Goal: Navigation & Orientation: Find specific page/section

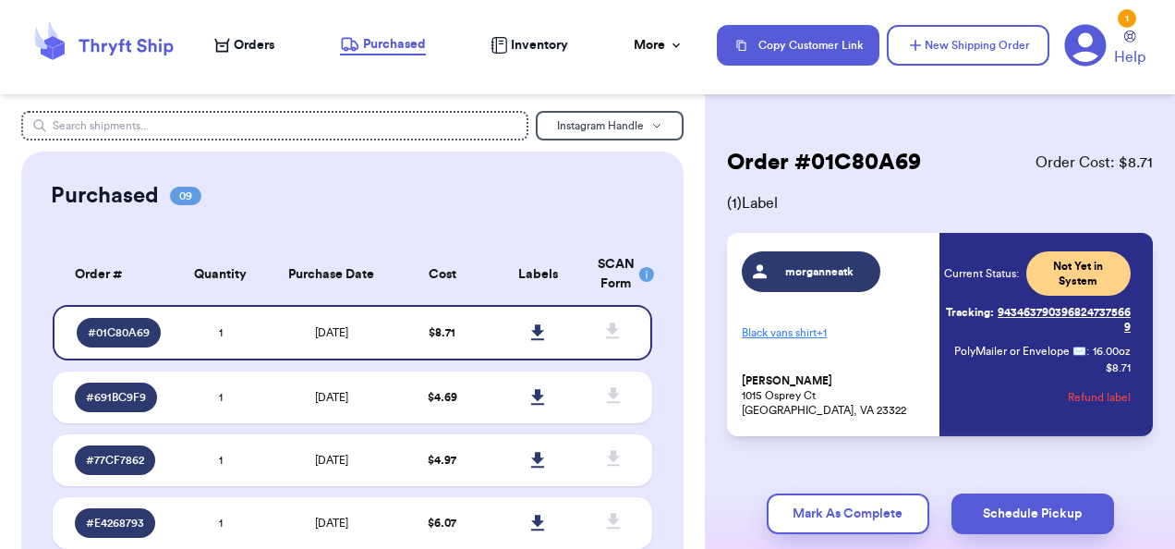
scroll to position [41, 0]
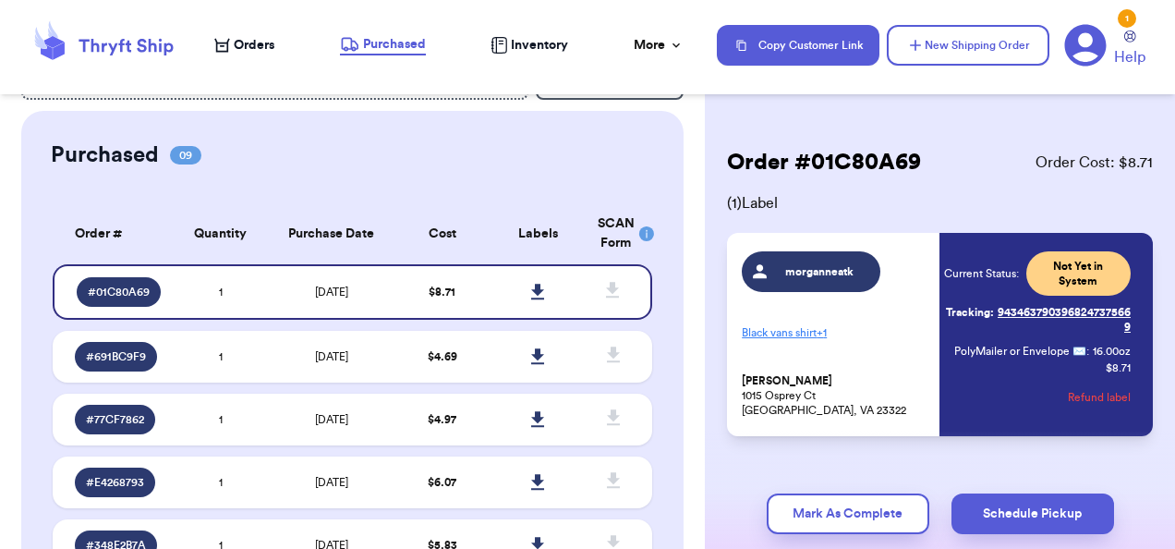
click at [526, 44] on span "Inventory" at bounding box center [539, 45] width 57 height 18
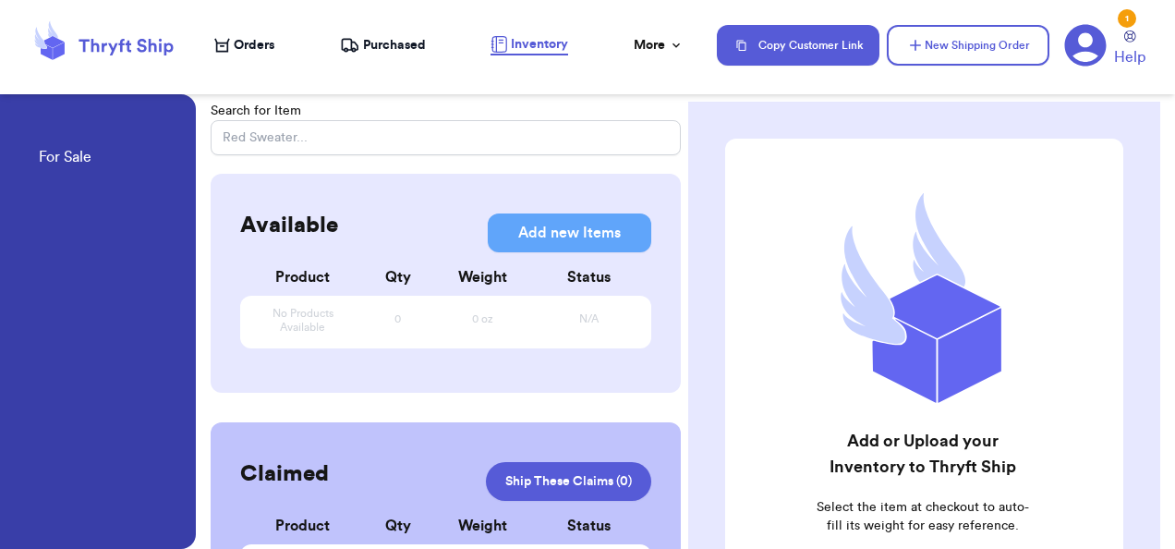
scroll to position [1, 0]
click at [392, 37] on span "Purchased" at bounding box center [394, 45] width 63 height 18
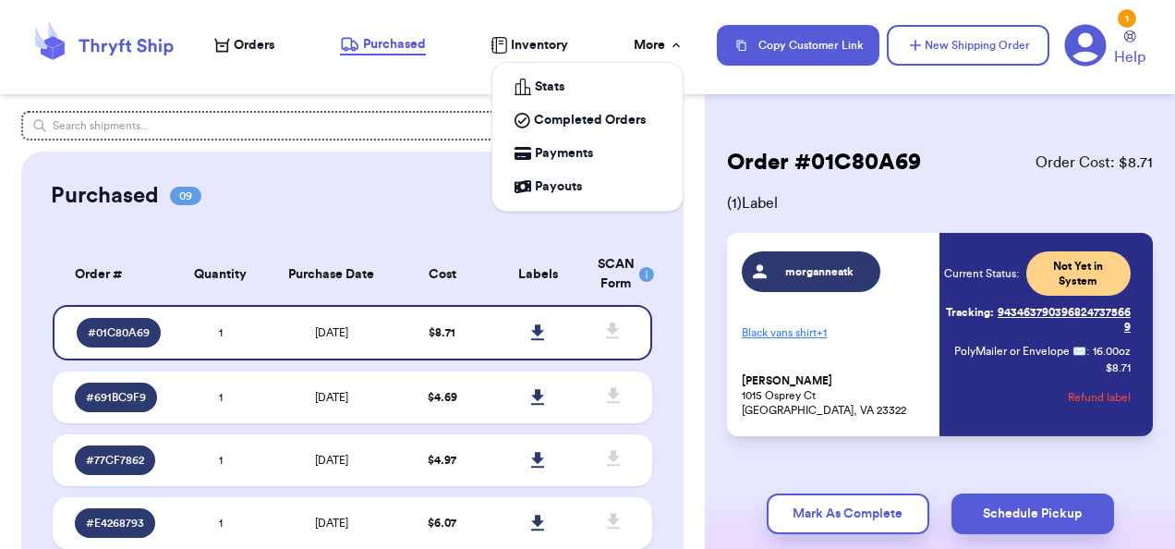
click at [678, 45] on icon at bounding box center [675, 44] width 7 height 5
click at [616, 103] on link "Completed Orders" at bounding box center [587, 119] width 175 height 33
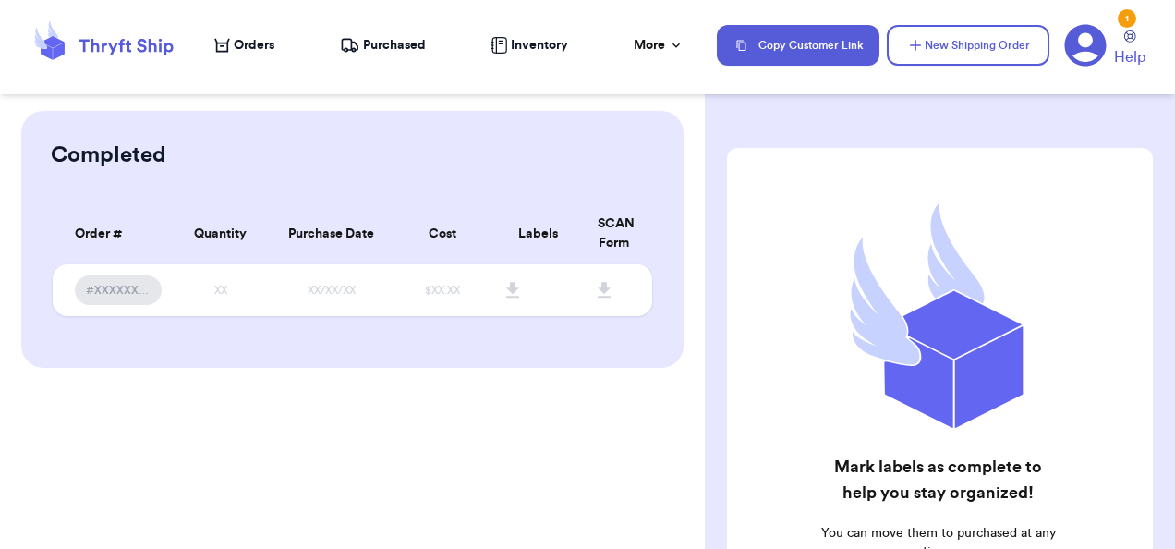
click at [436, 39] on div "Orders Purchased Inventory More Stats Completed Orders Payments Payouts" at bounding box center [456, 45] width 484 height 18
click at [406, 40] on span "Purchased" at bounding box center [394, 45] width 63 height 18
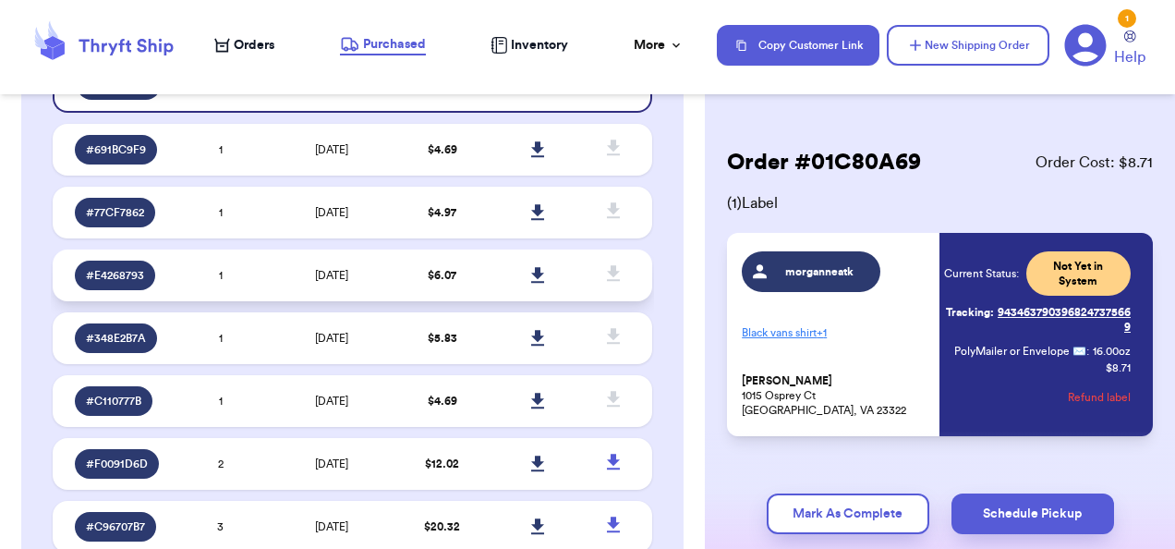
scroll to position [694, 0]
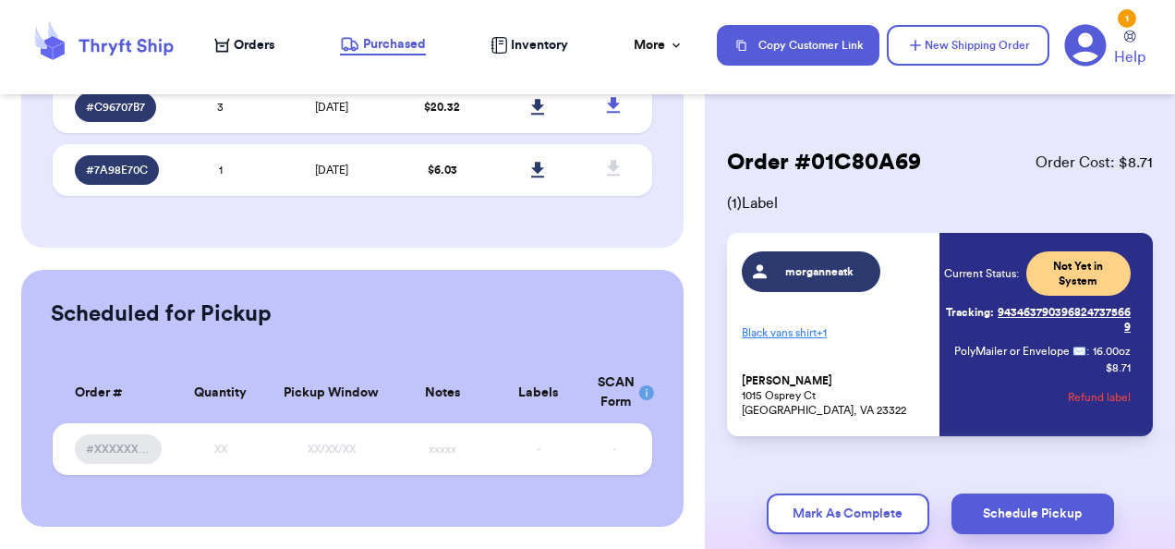
click at [252, 48] on span "Orders" at bounding box center [254, 45] width 41 height 18
